Goal: Information Seeking & Learning: Learn about a topic

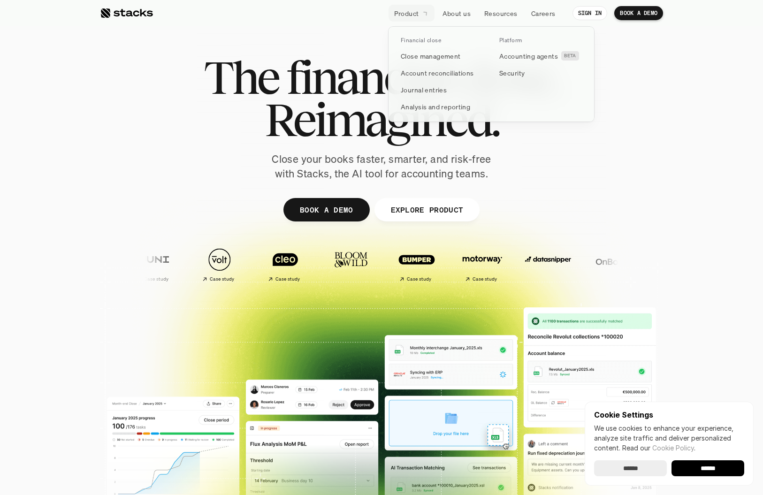
click at [402, 15] on p "Product" at bounding box center [406, 13] width 25 height 10
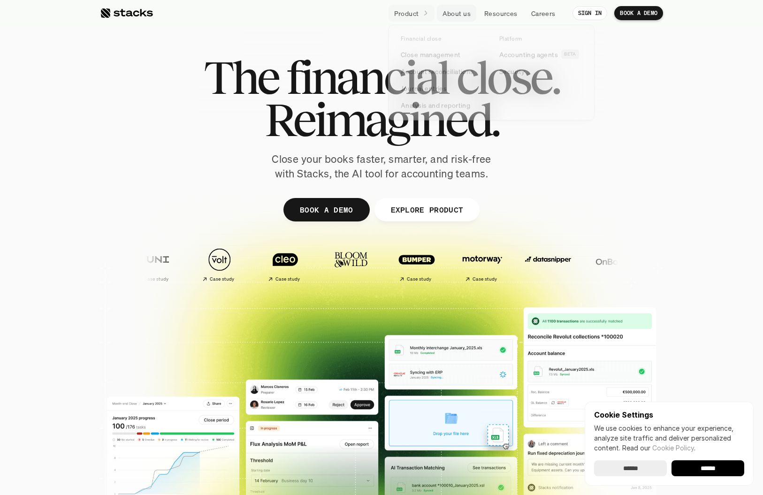
click at [462, 11] on p "About us" at bounding box center [456, 13] width 28 height 10
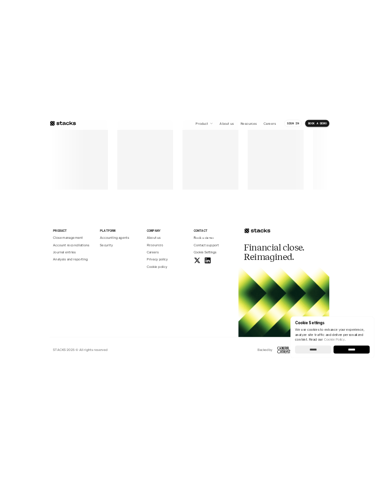
scroll to position [1121, 0]
